Goal: Task Accomplishment & Management: Use online tool/utility

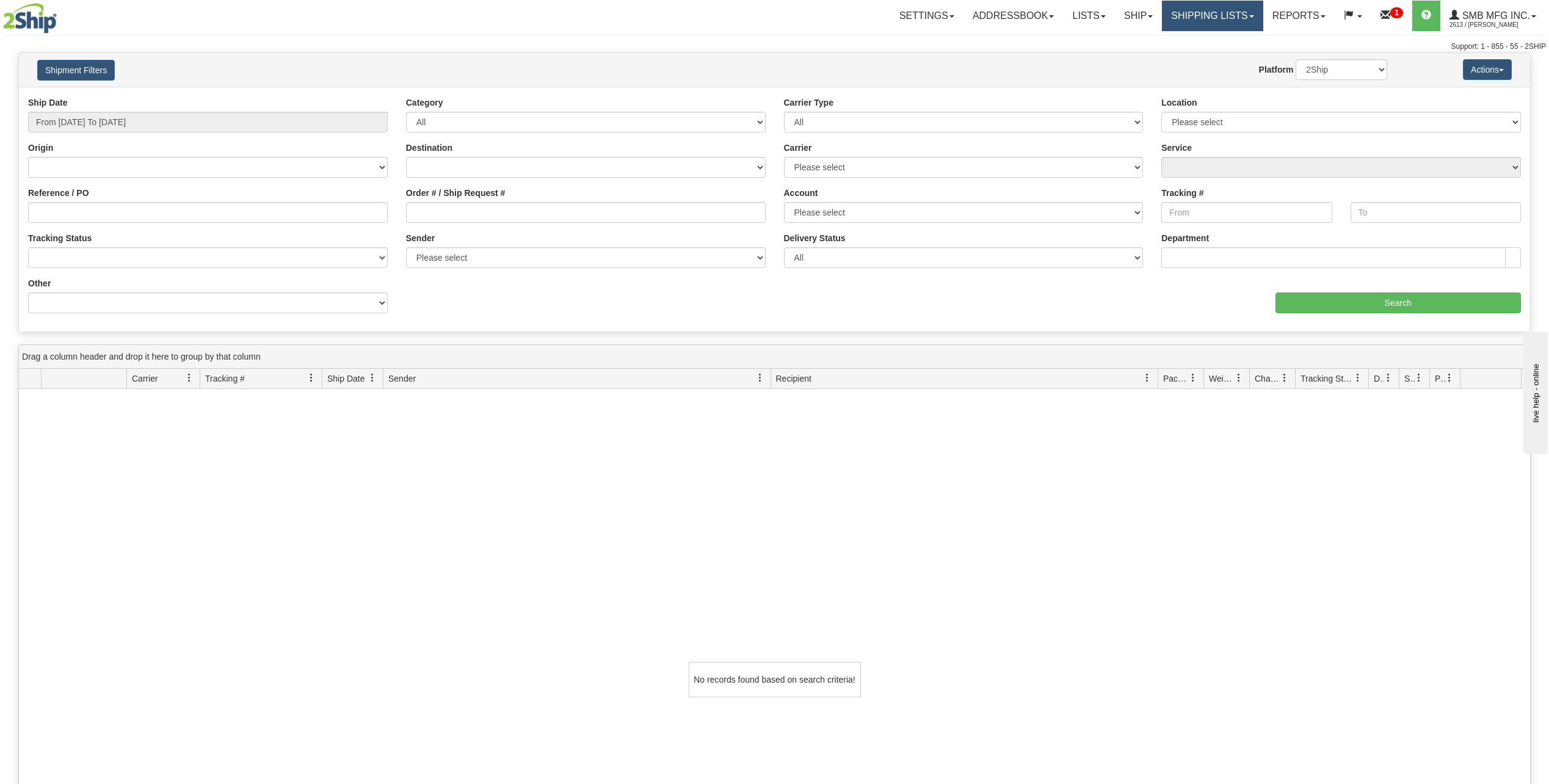
click at [1192, 22] on link "Shipping lists" at bounding box center [1213, 16] width 101 height 31
click at [1186, 37] on link "Current Shipments" at bounding box center [1203, 43] width 119 height 16
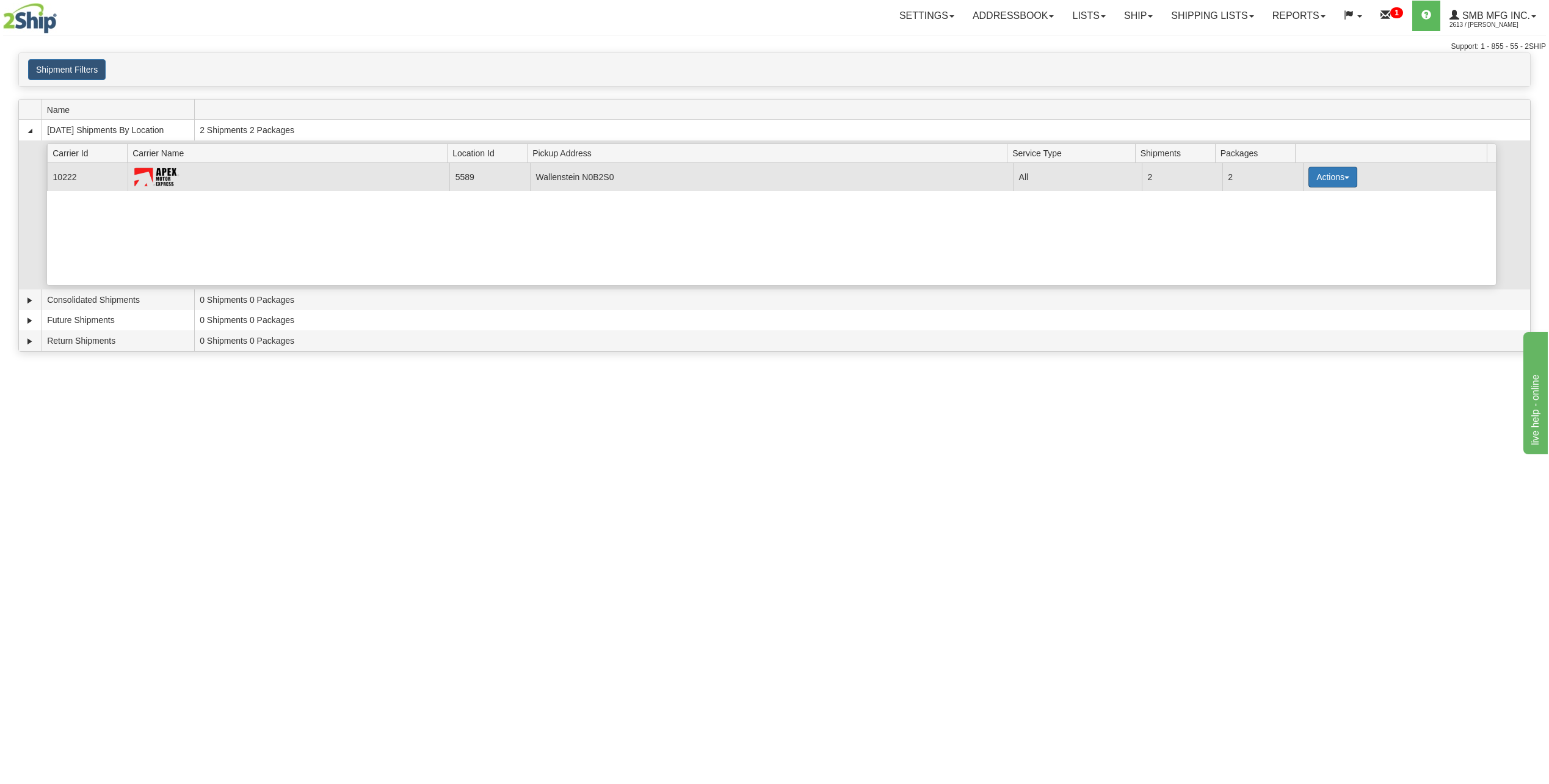
click at [1327, 183] on button "Actions" at bounding box center [1333, 177] width 49 height 20
click at [1321, 200] on link "Details" at bounding box center [1307, 199] width 97 height 16
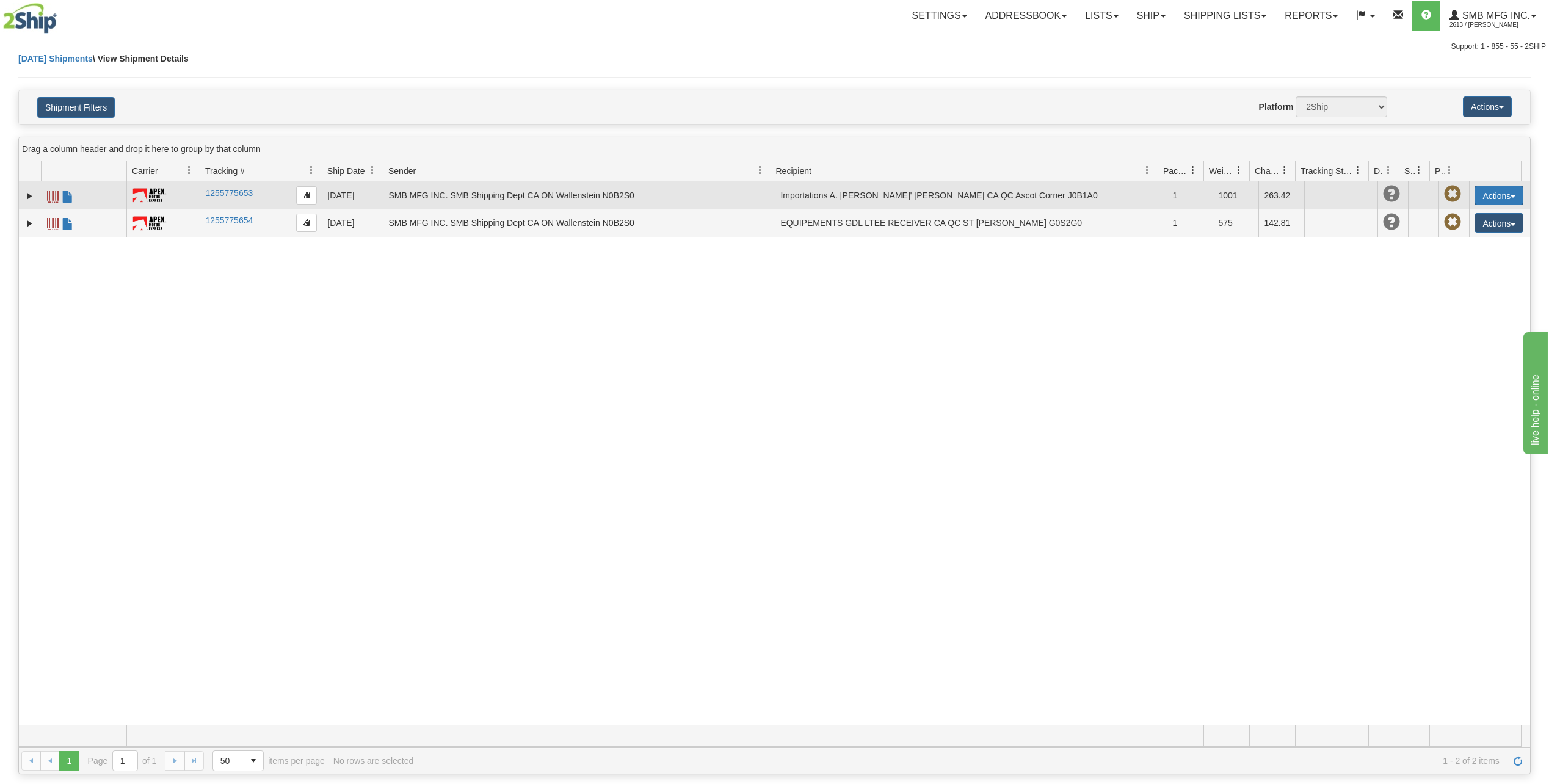
click at [1493, 196] on button "Actions" at bounding box center [1499, 195] width 49 height 19
click at [1457, 219] on link "Edit" at bounding box center [1473, 218] width 97 height 16
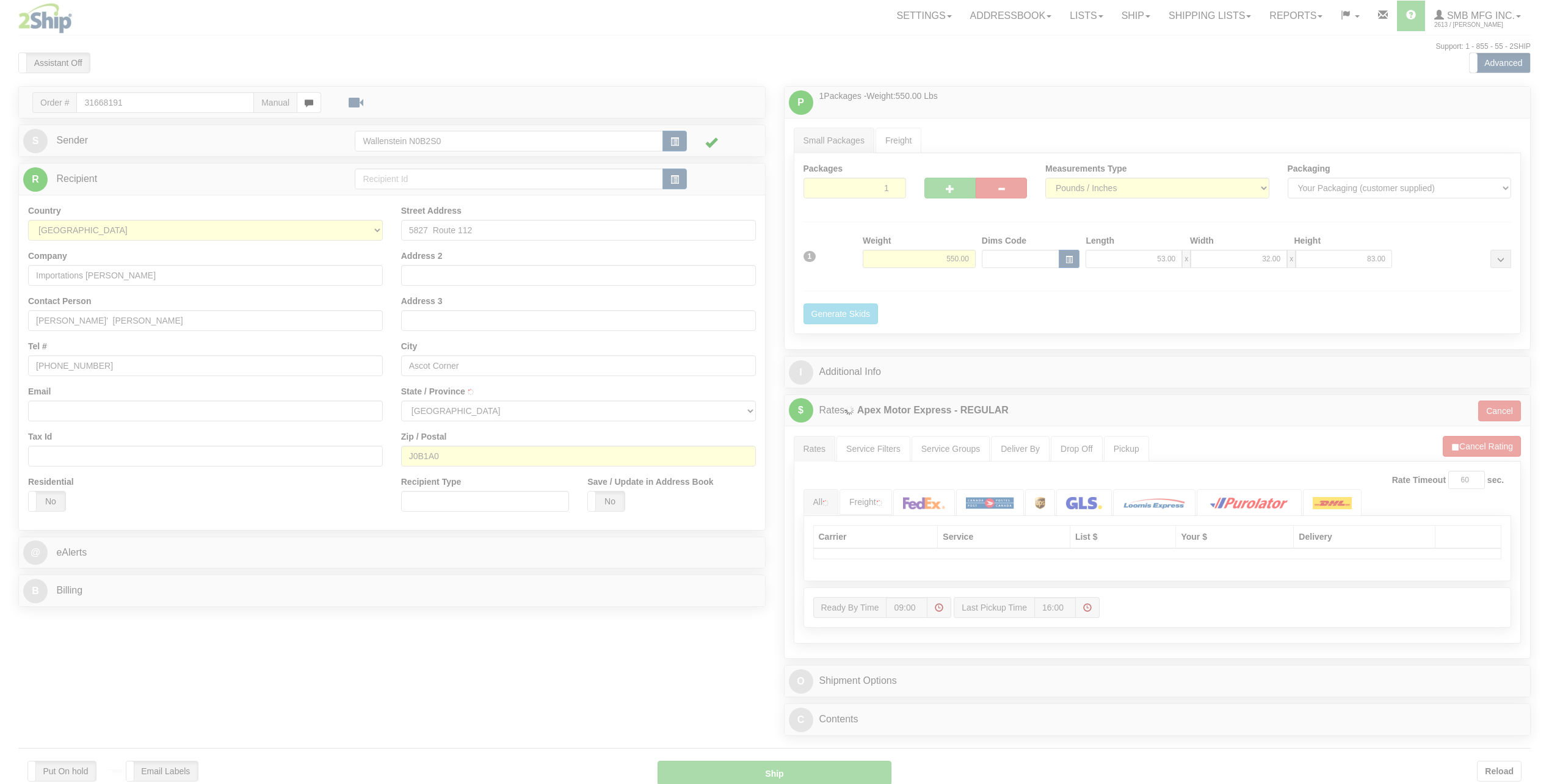
type input "ASCOT CORNER"
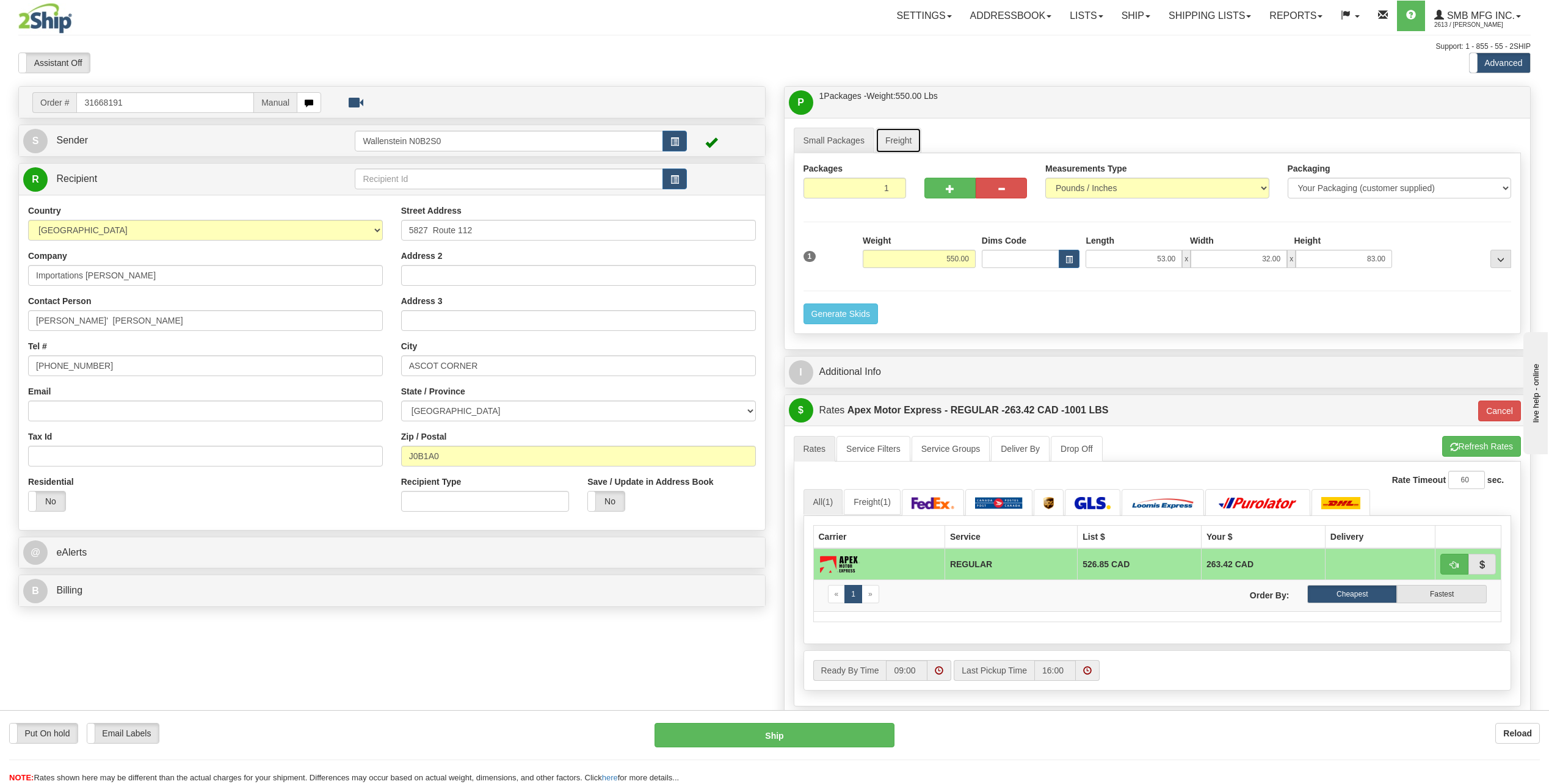
click at [909, 142] on link "Freight" at bounding box center [899, 141] width 46 height 26
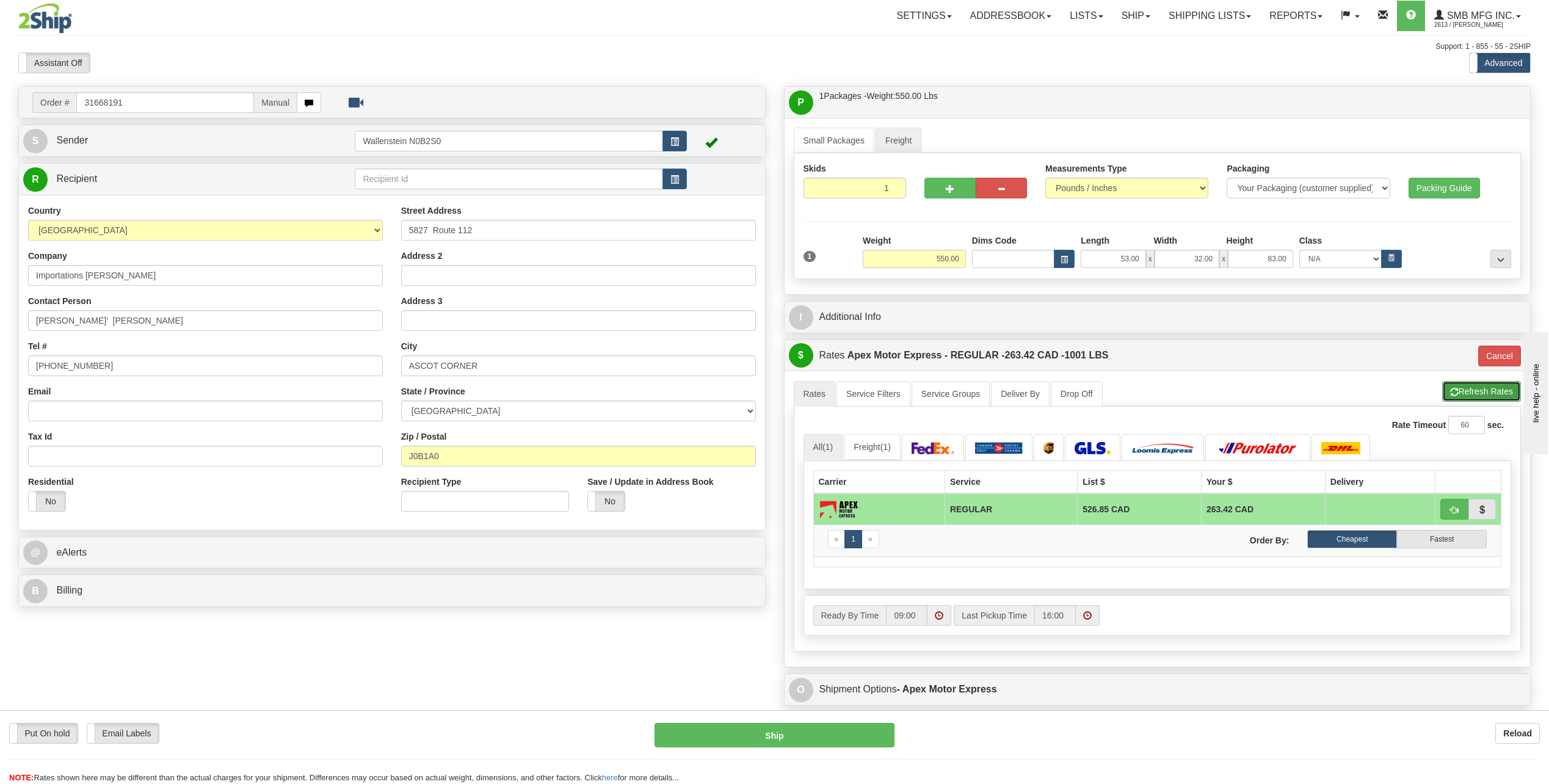
click at [1471, 393] on button "Refresh Rates" at bounding box center [1481, 391] width 79 height 20
type input "REGULAR"
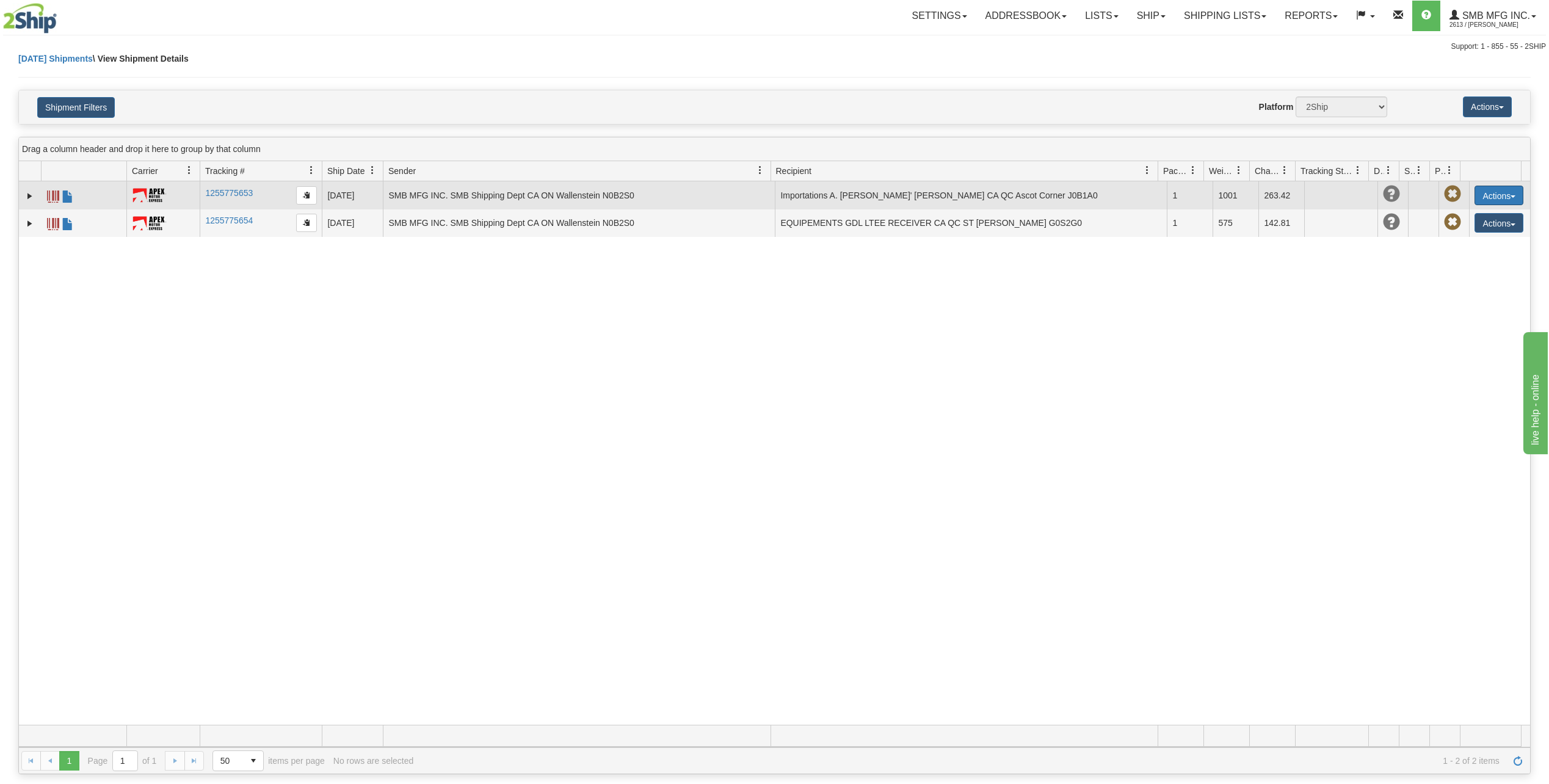
click at [1496, 194] on button "Actions" at bounding box center [1499, 195] width 49 height 19
click at [1454, 233] on link "Repeat" at bounding box center [1473, 234] width 97 height 16
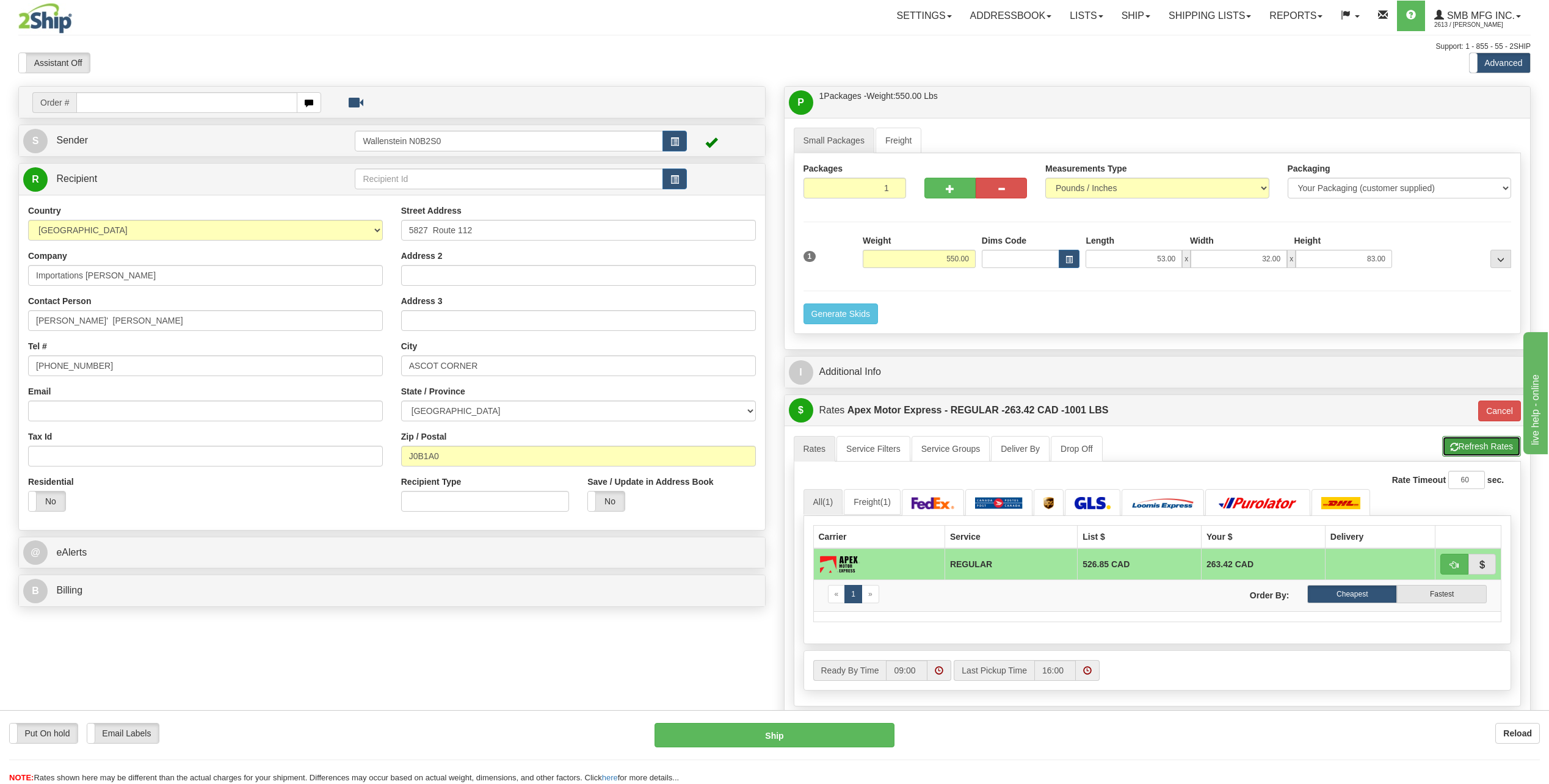
click at [1459, 444] on button "Refresh Rates" at bounding box center [1481, 446] width 79 height 20
click at [1099, 509] on img at bounding box center [1092, 502] width 36 height 12
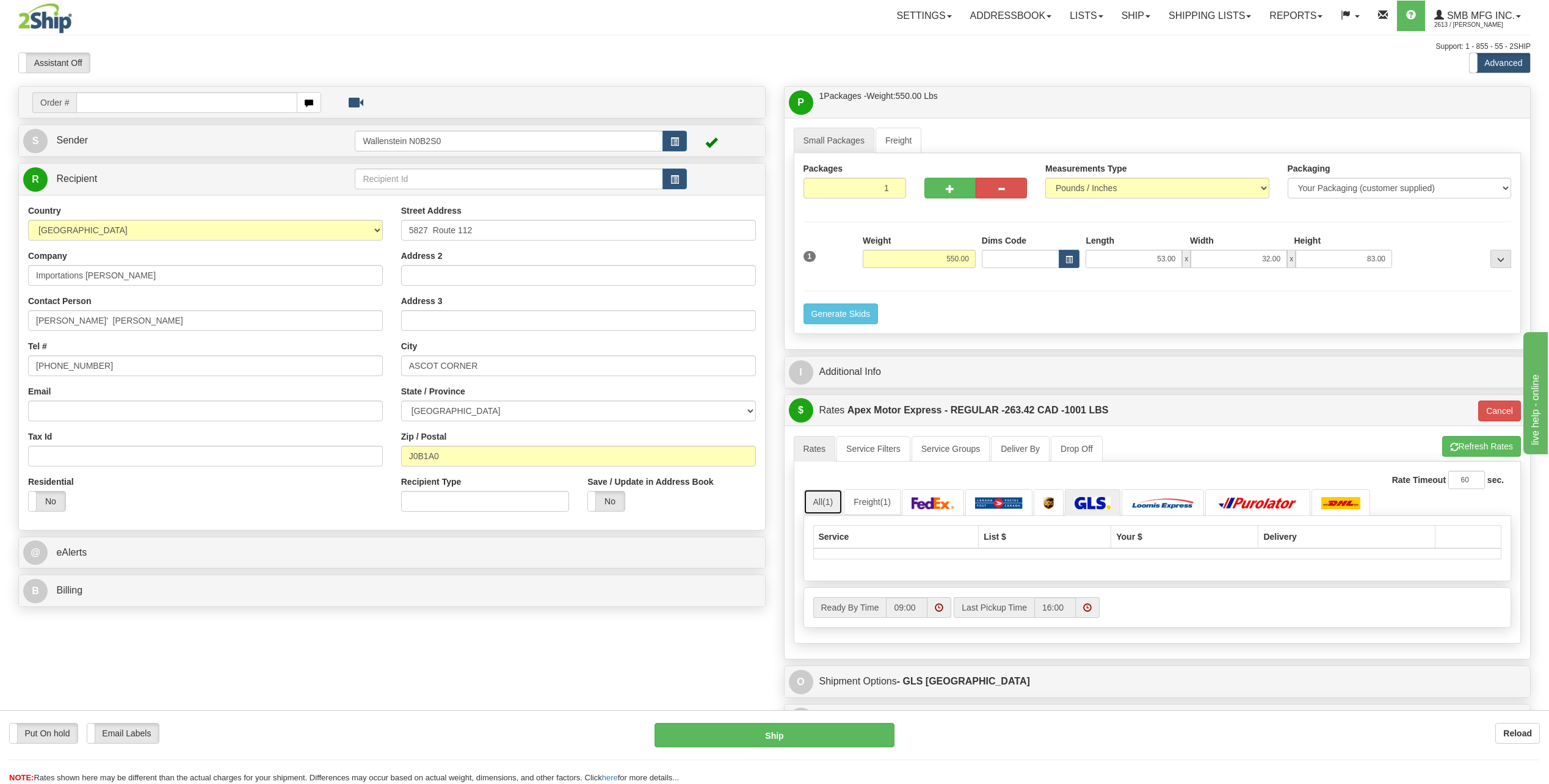
click at [820, 505] on link "All (1)" at bounding box center [823, 502] width 40 height 26
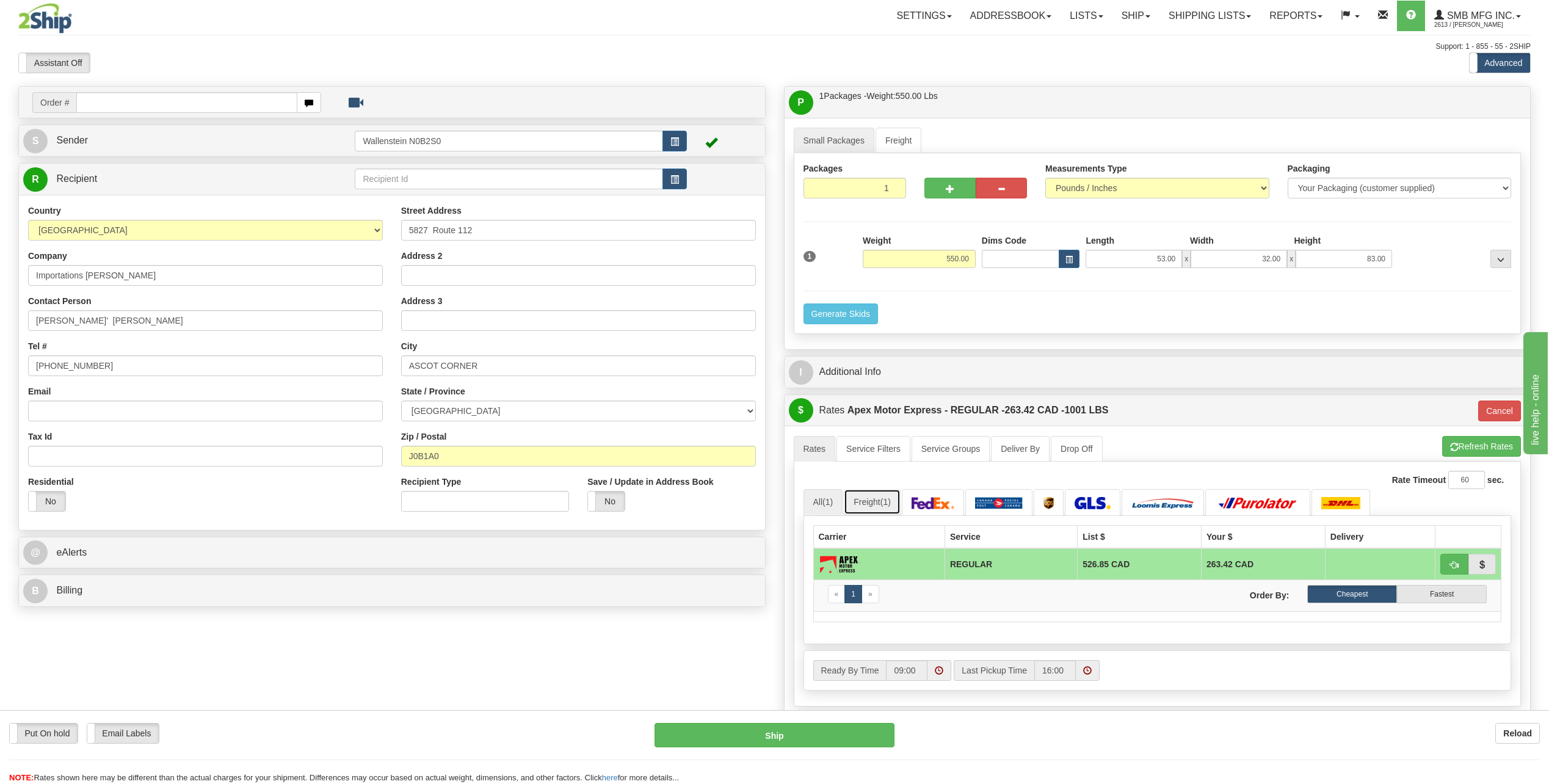
click at [883, 499] on link "Freight (1)" at bounding box center [871, 502] width 57 height 26
click at [902, 138] on link "Freight" at bounding box center [899, 141] width 46 height 26
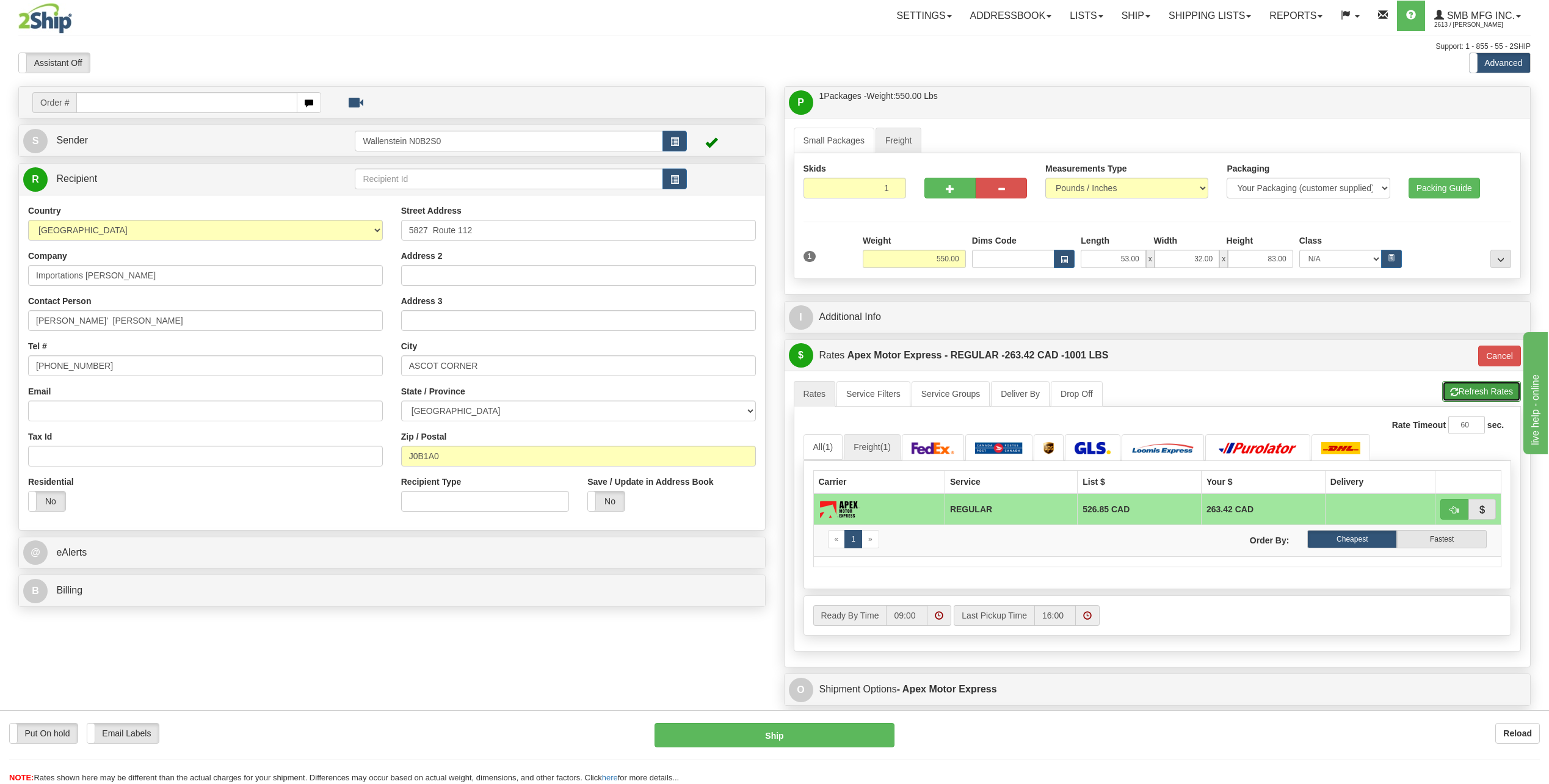
click at [1487, 397] on button "Refresh Rates" at bounding box center [1481, 391] width 79 height 20
type input "REGULAR"
click at [825, 448] on span "(1)" at bounding box center [827, 447] width 10 height 10
click at [869, 448] on link "Freight (1)" at bounding box center [871, 447] width 57 height 26
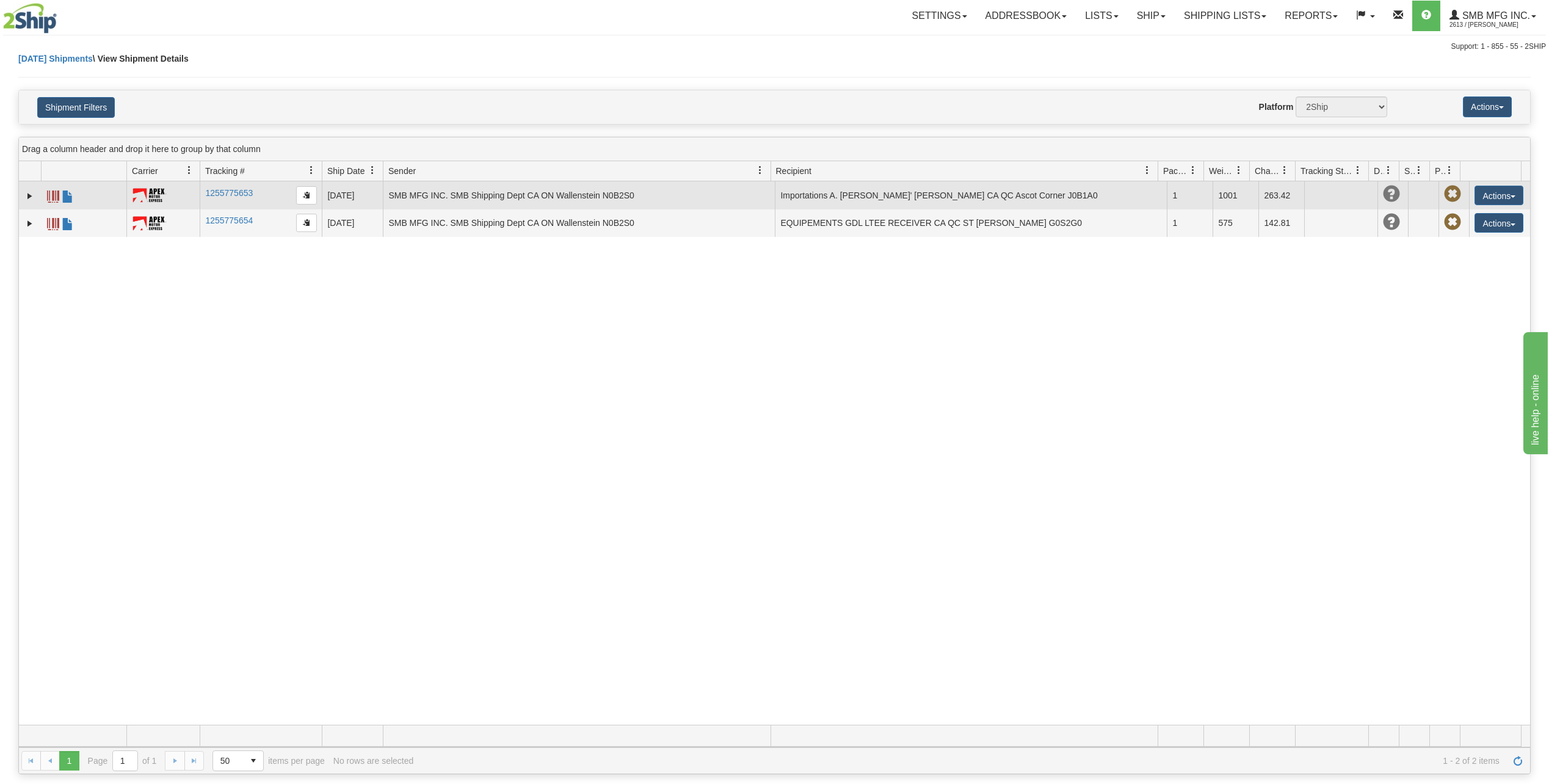
click at [836, 196] on td "Importations A. Rivard Rene' Rivard CA QC Ascot Corner J0B1A0" at bounding box center [971, 196] width 392 height 28
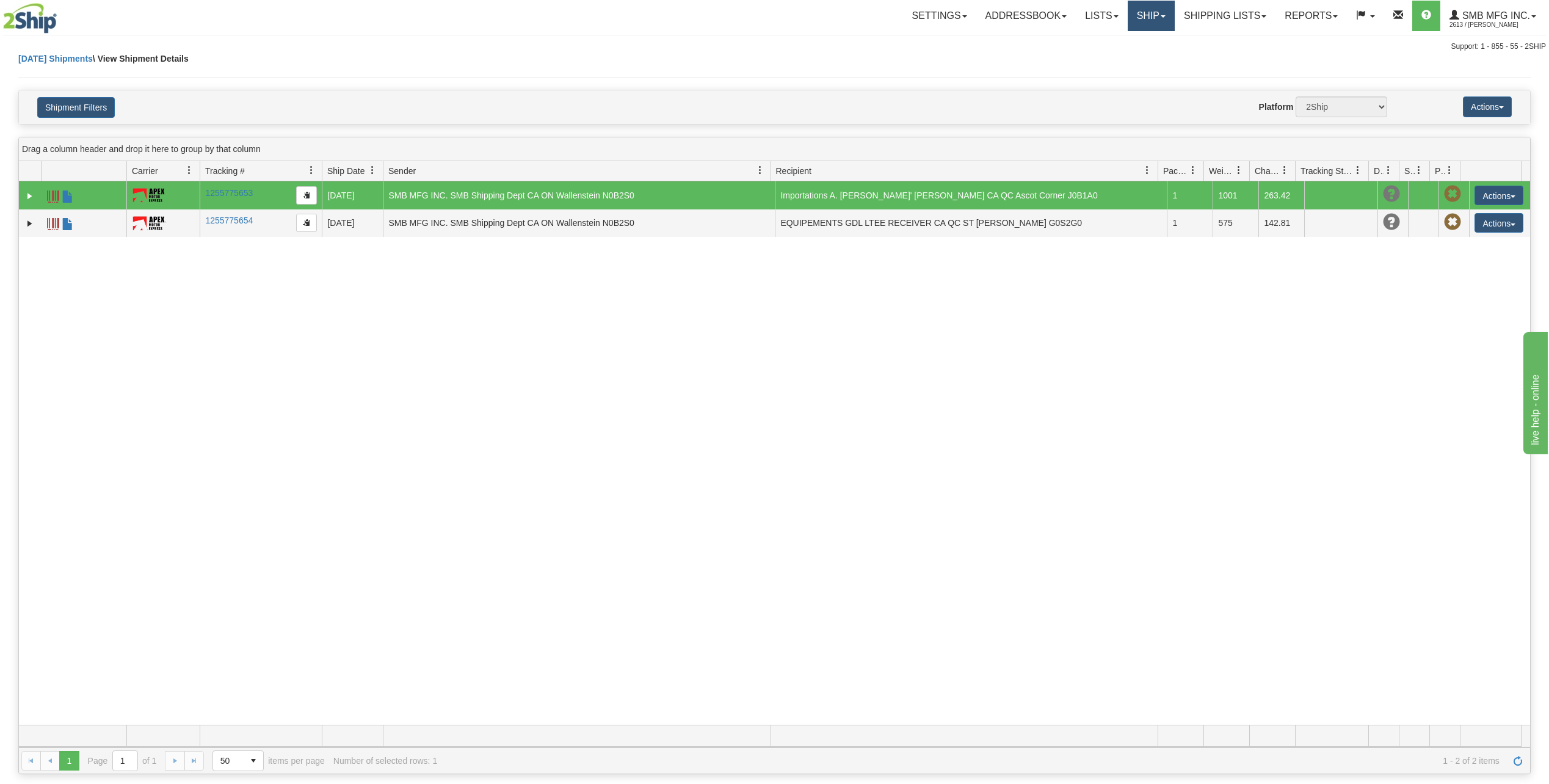
drag, startPoint x: 1165, startPoint y: 13, endPoint x: 1148, endPoint y: 29, distance: 23.3
click at [1165, 13] on link "Ship" at bounding box center [1151, 16] width 47 height 31
click at [1123, 40] on link "Ship Screen" at bounding box center [1118, 43] width 110 height 16
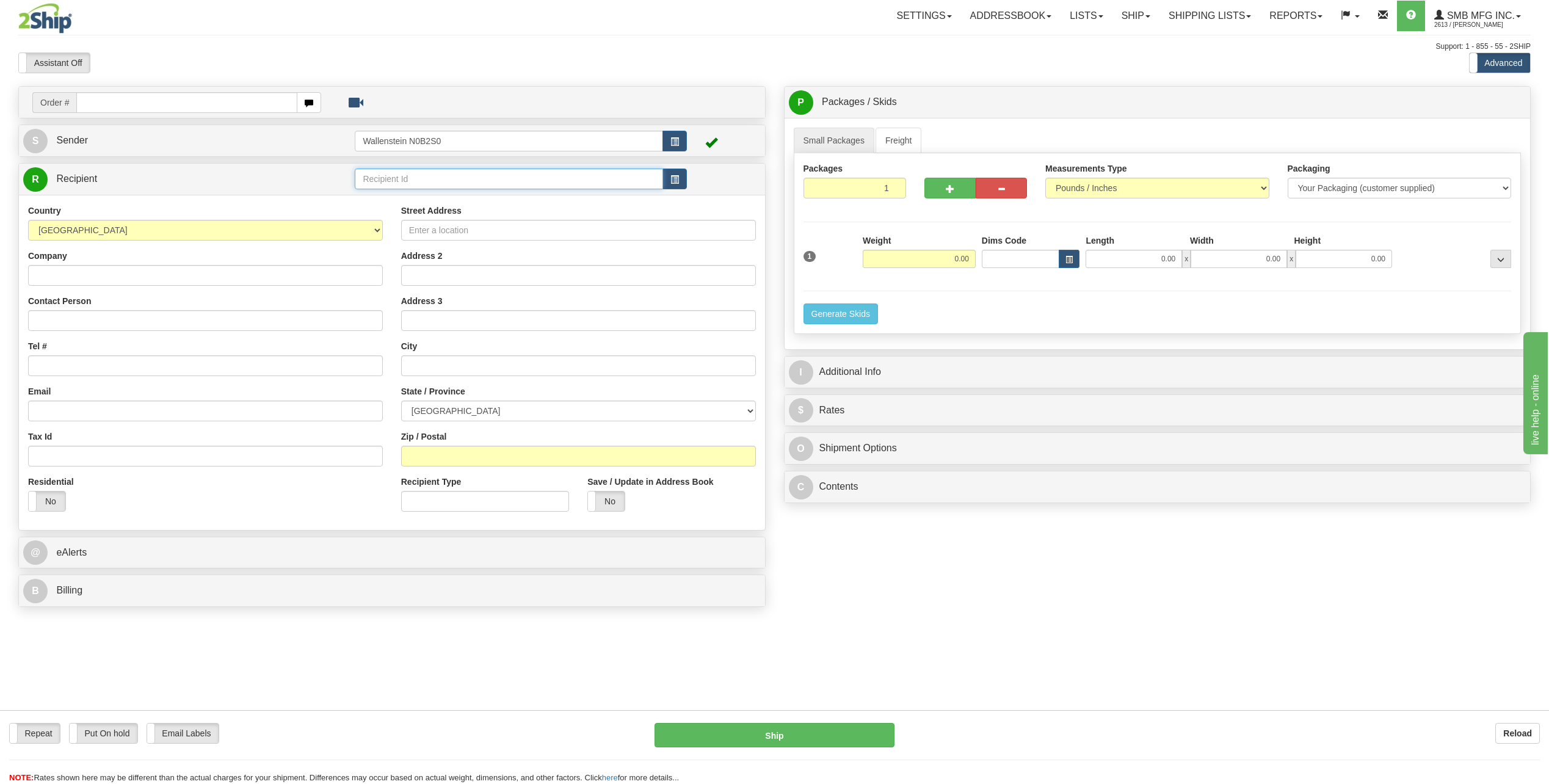
click at [454, 186] on input "text" at bounding box center [509, 179] width 308 height 20
paste input "IMPARIV"
type input "IMPARIV"
click button "Delete" at bounding box center [0, 0] width 0 height 0
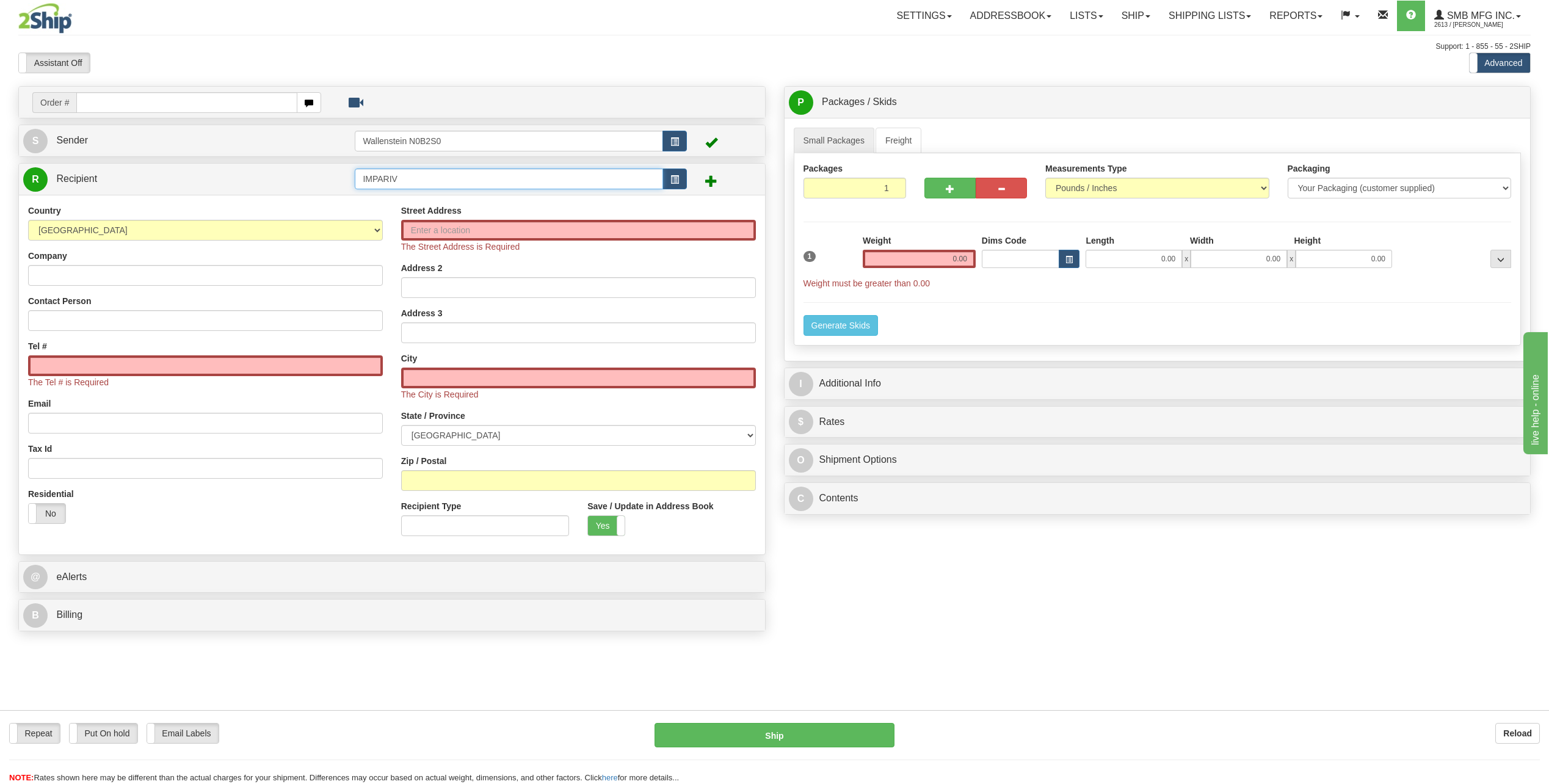
click at [470, 174] on input "IMPARIV" at bounding box center [509, 179] width 308 height 20
drag, startPoint x: 470, startPoint y: 174, endPoint x: 376, endPoint y: 182, distance: 94.3
click at [376, 182] on input "IMPARIV" at bounding box center [509, 179] width 308 height 20
click at [558, 226] on input "Street Address" at bounding box center [578, 230] width 355 height 20
paste input "5827 Route 112"
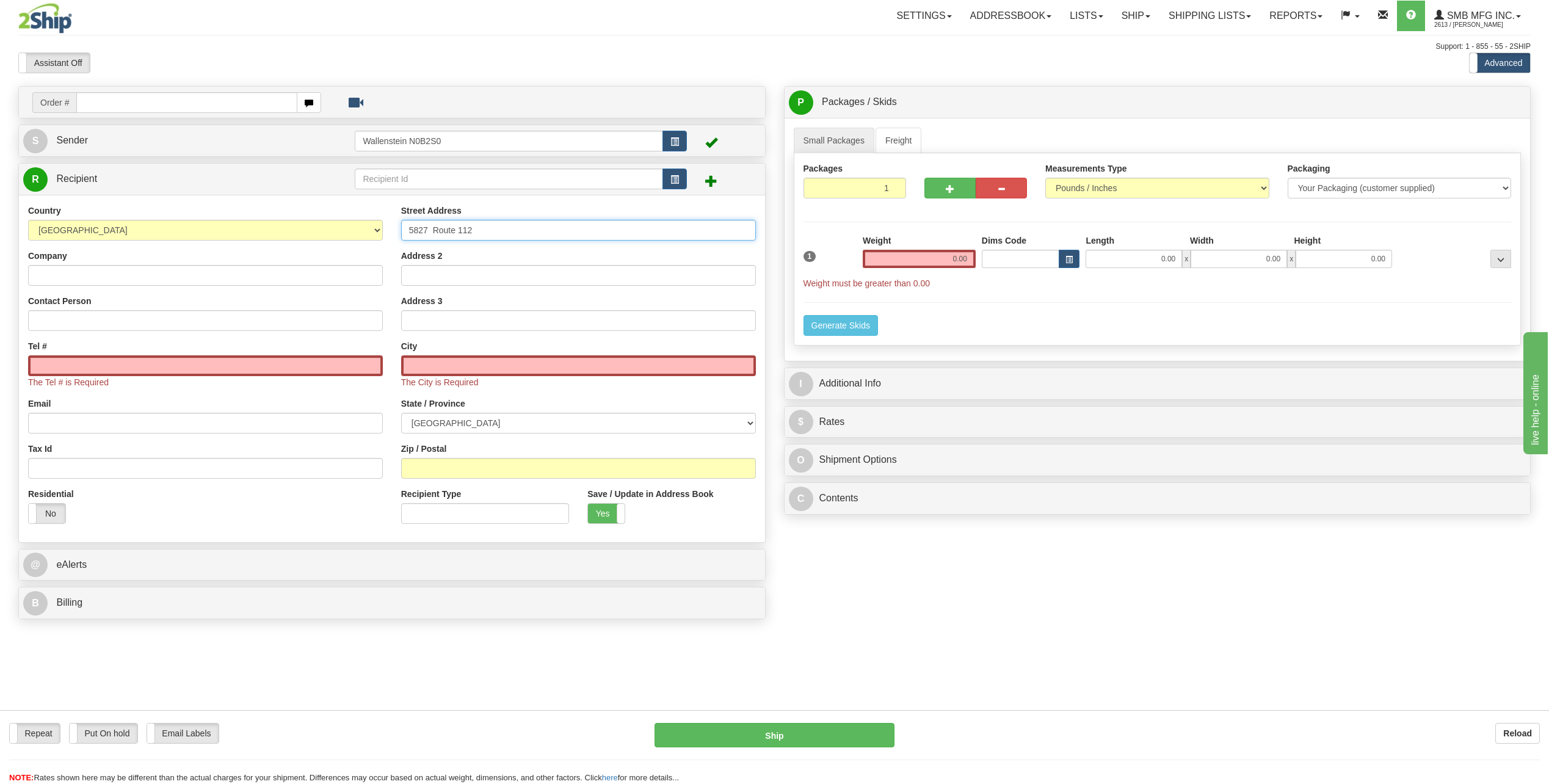
type input "5827 Route 112"
click at [497, 362] on input "text" at bounding box center [578, 365] width 355 height 20
paste input "Ascot Corner"
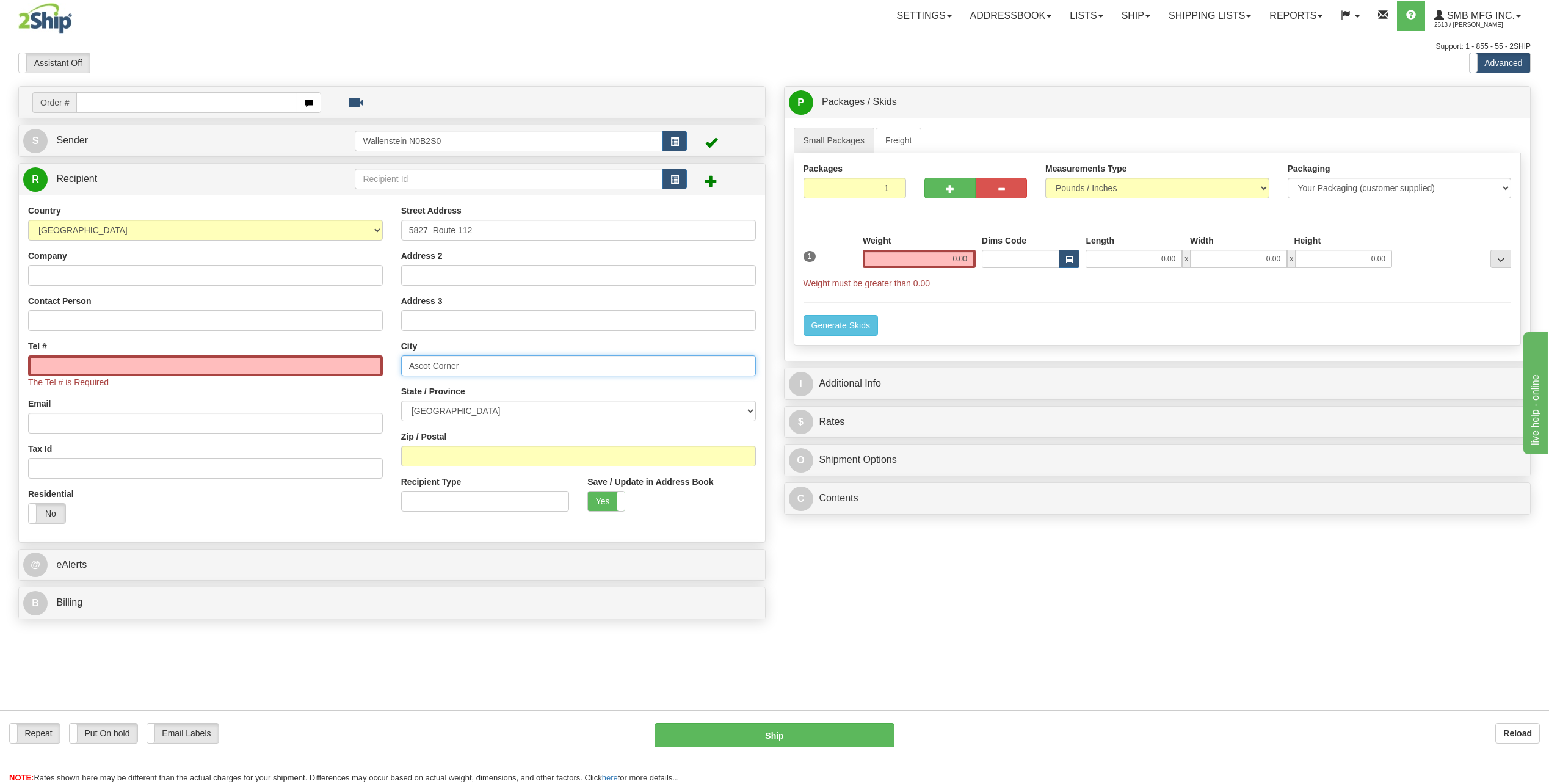
type input "Ascot Corner"
click at [465, 407] on select "ALBERTA BRITISH COLUMBIA MANITOBA NEW BRUNSWICK NEWFOUNDLAND NOVA SCOTIA NUNAVU…" at bounding box center [578, 411] width 355 height 20
select select "QC"
click at [401, 400] on select "ALBERTA BRITISH COLUMBIA MANITOBA NEW BRUNSWICK NEWFOUNDLAND NOVA SCOTIA NUNAVU…" at bounding box center [578, 411] width 355 height 20
click at [425, 449] on input "Zip / Postal" at bounding box center [578, 456] width 355 height 20
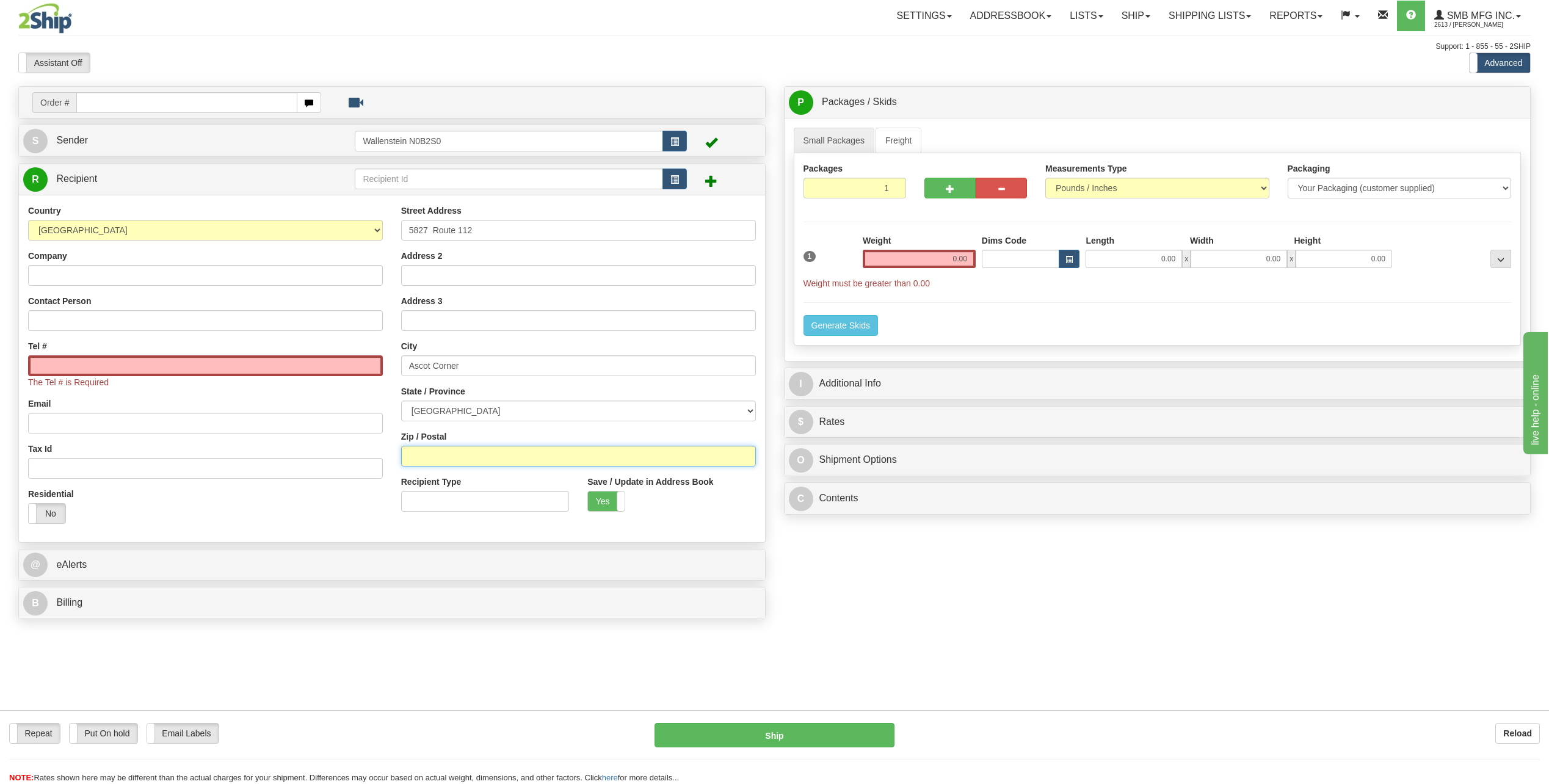
paste input "J0B1A0"
type input "J0B1A0"
type input "ASCOT CORNER"
click at [112, 272] on input "Company" at bounding box center [205, 275] width 355 height 20
type input "test"
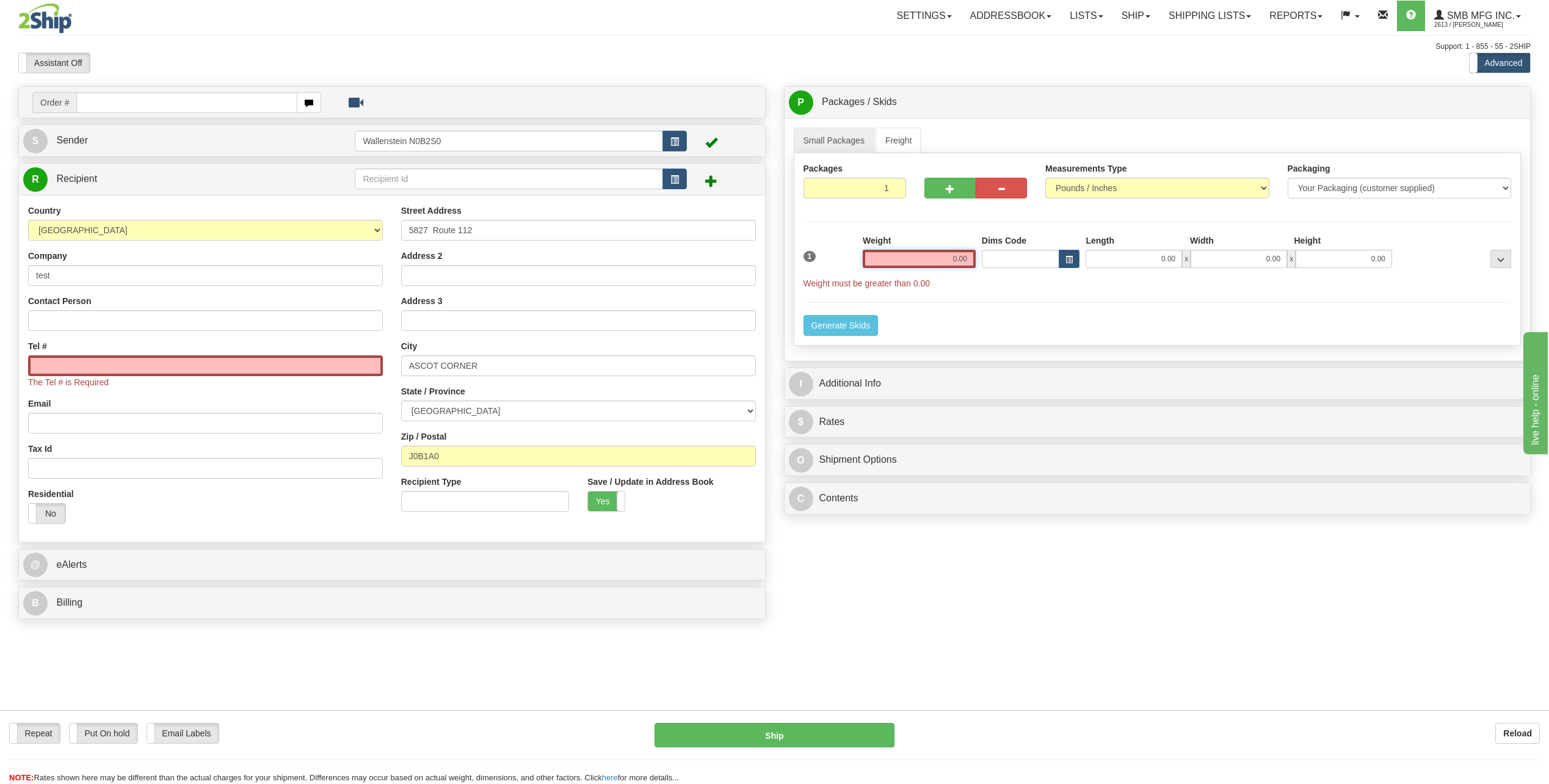
click at [903, 259] on input "0.00" at bounding box center [920, 259] width 113 height 19
type input "6"
type input "0.00"
click at [897, 145] on link "Freight" at bounding box center [899, 141] width 46 height 26
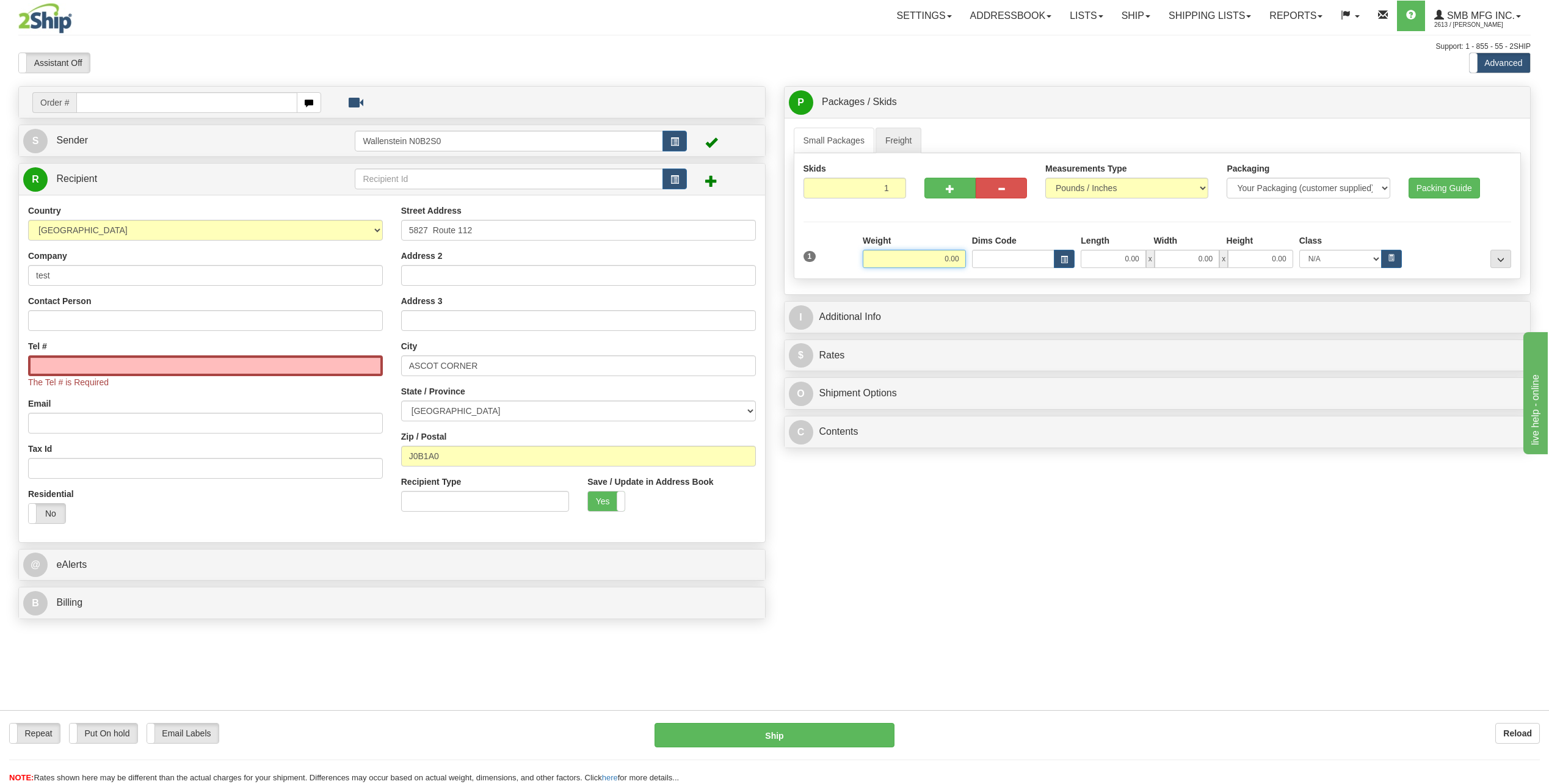
click at [906, 262] on input "0.00" at bounding box center [914, 259] width 103 height 19
type input "600.00"
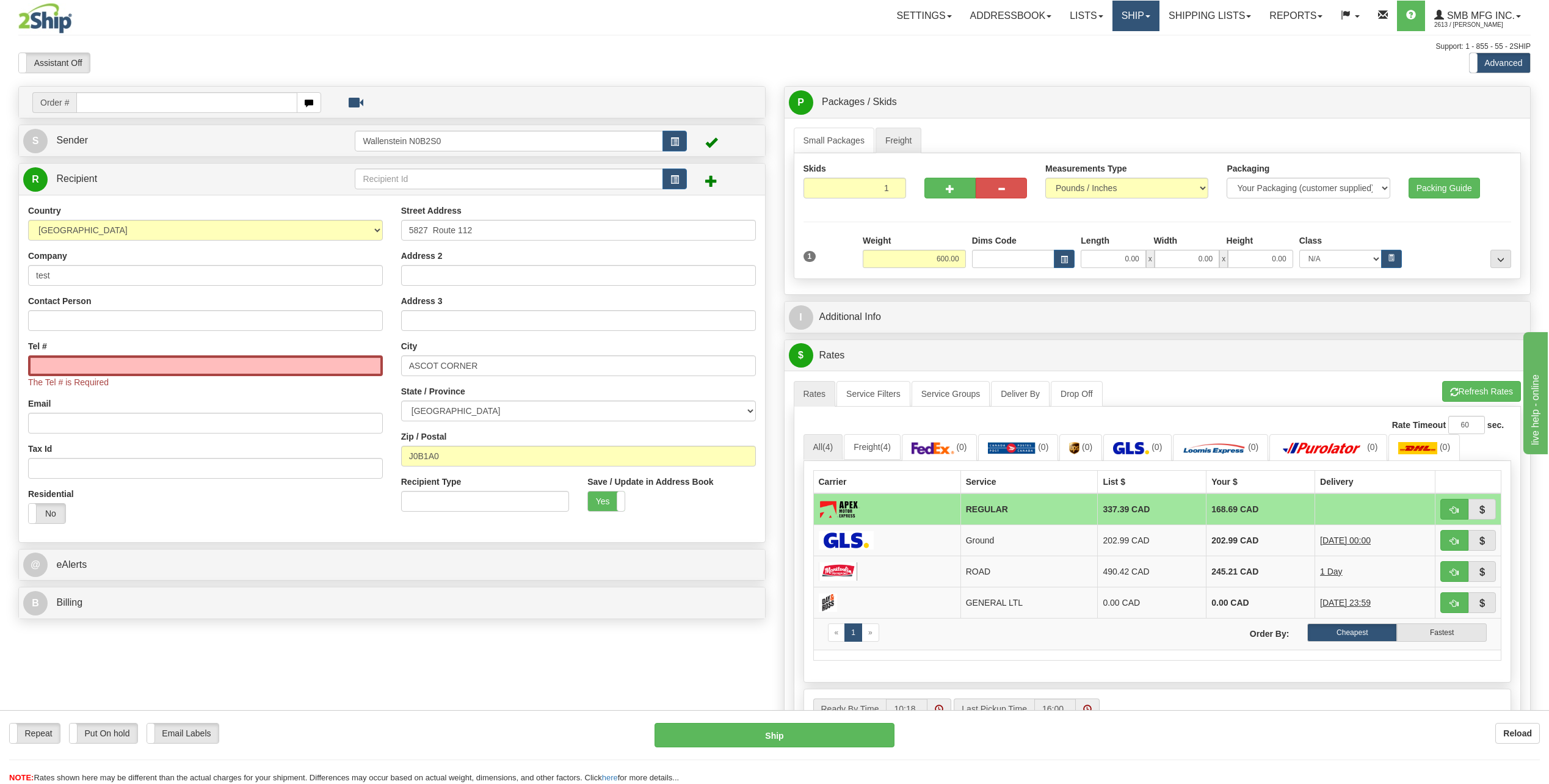
click at [1118, 13] on link "Ship" at bounding box center [1136, 16] width 47 height 31
click at [1078, 42] on span "Ship Screen" at bounding box center [1084, 43] width 46 height 10
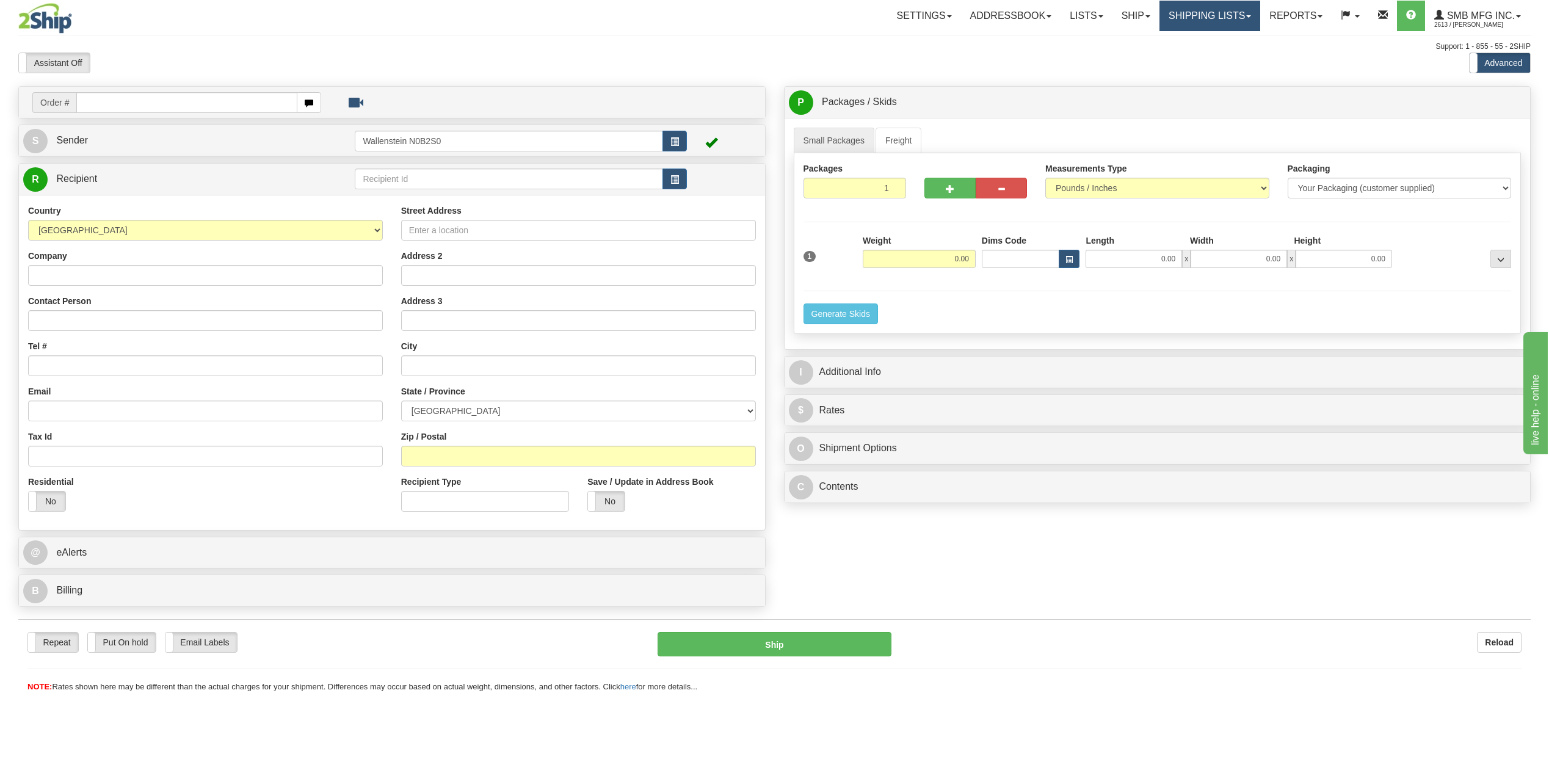
click at [1216, 19] on link "Shipping lists" at bounding box center [1210, 16] width 101 height 31
click at [1190, 44] on span "Current Shipments" at bounding box center [1188, 43] width 71 height 10
